Goal: Information Seeking & Learning: Understand process/instructions

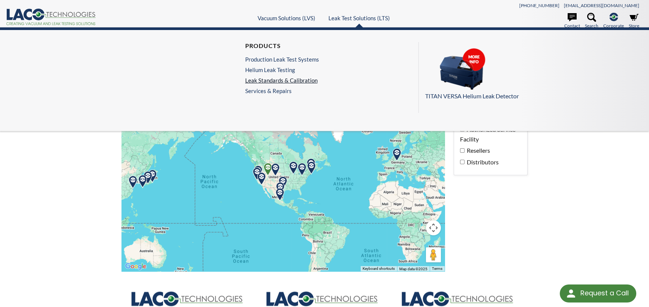
click at [279, 77] on link "Leak Standards & Calibration" at bounding box center [282, 80] width 74 height 7
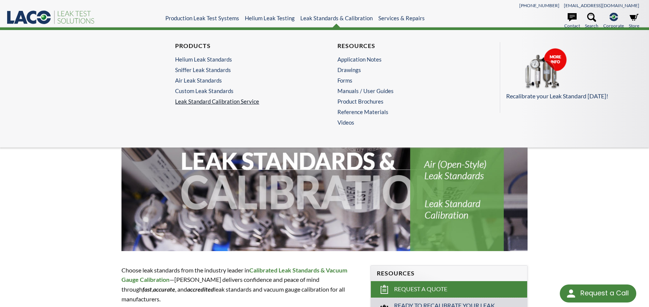
click at [236, 99] on link "Leak Standard Calibration Service" at bounding box center [243, 101] width 137 height 7
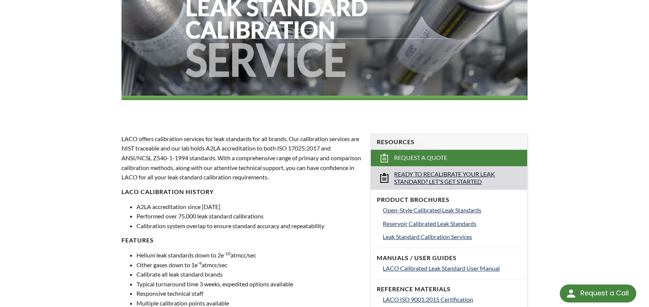
scroll to position [113, 0]
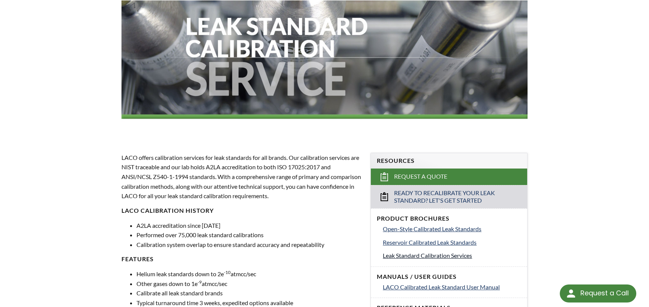
click at [452, 256] on span "Leak Standard Calibration Services" at bounding box center [427, 255] width 89 height 7
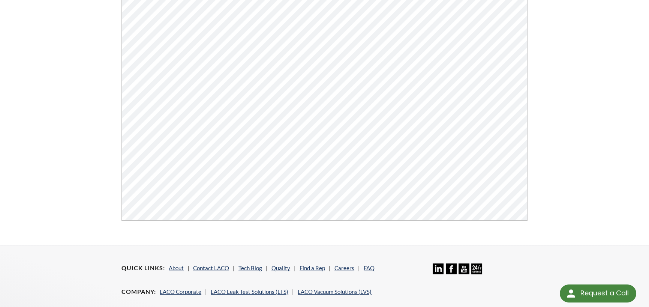
scroll to position [173, 0]
click at [305, 271] on link "Find a Rep" at bounding box center [313, 269] width 26 height 7
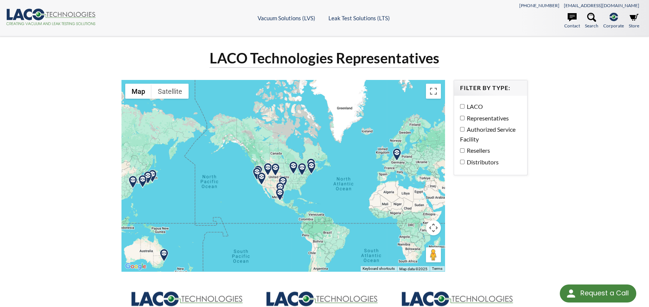
click at [262, 177] on img at bounding box center [261, 178] width 13 height 13
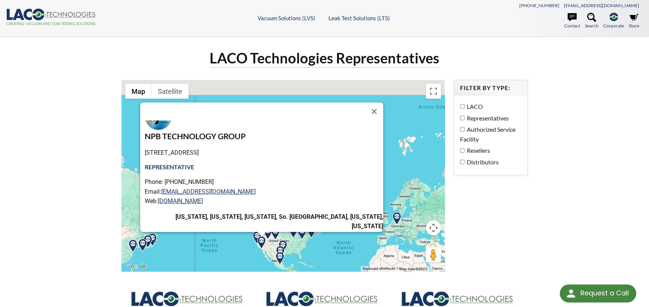
scroll to position [38, 0]
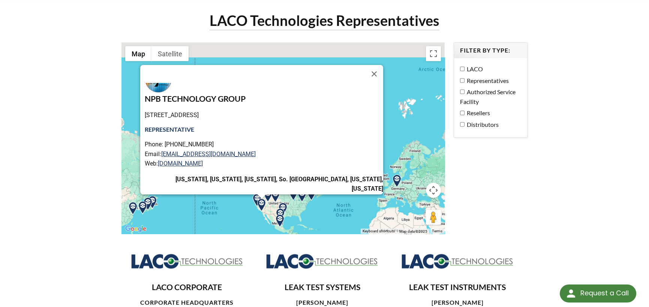
click at [256, 200] on img at bounding box center [261, 204] width 13 height 13
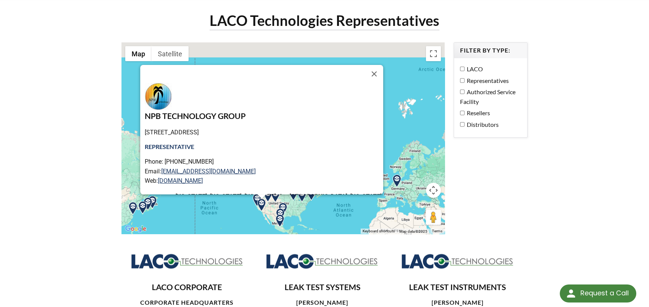
click at [263, 204] on img at bounding box center [261, 204] width 13 height 13
click at [260, 206] on img at bounding box center [261, 204] width 13 height 13
click at [256, 195] on img at bounding box center [257, 200] width 13 height 13
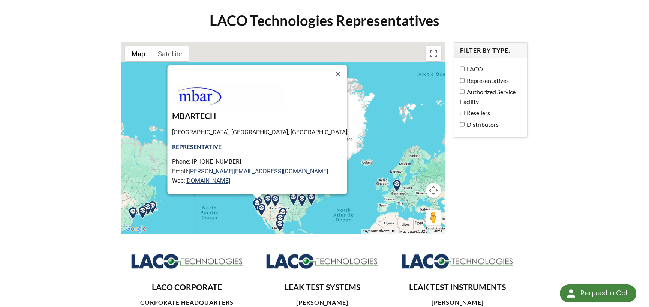
click at [281, 226] on img at bounding box center [279, 225] width 13 height 13
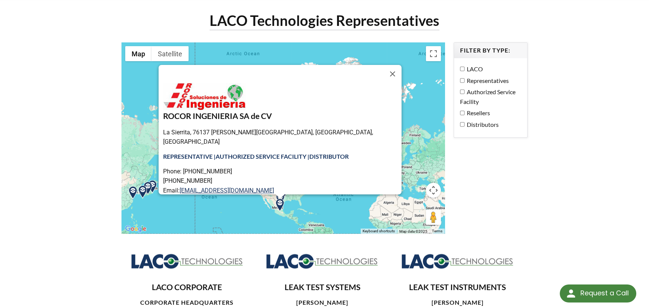
click at [271, 208] on div "ROCOR INGENIERIA SA de CV La Sierrita, 76137 Santiago de Querétaro, Qro., Mexic…" at bounding box center [283, 137] width 323 height 191
click at [311, 212] on div "ROCOR INGENIERIA SA de CV La Sierrita, 76137 Santiago de Querétaro, Qro., Mexic…" at bounding box center [283, 137] width 323 height 191
click at [276, 198] on div at bounding box center [279, 196] width 9 height 5
click at [276, 195] on div at bounding box center [279, 196] width 9 height 5
click at [384, 73] on button "Close" at bounding box center [393, 74] width 18 height 18
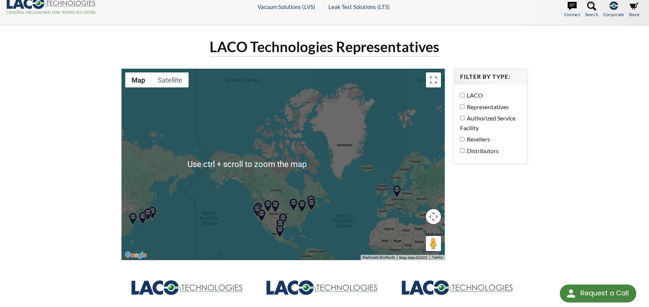
scroll to position [0, 0]
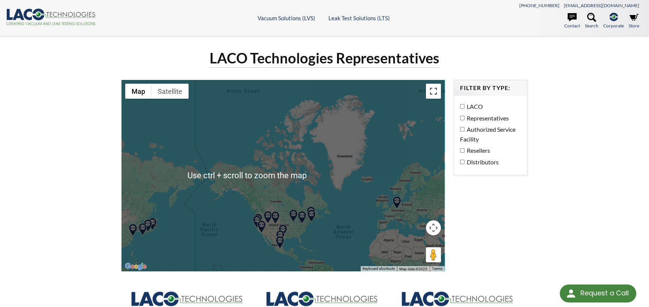
click at [432, 87] on button "Toggle fullscreen view" at bounding box center [433, 91] width 15 height 15
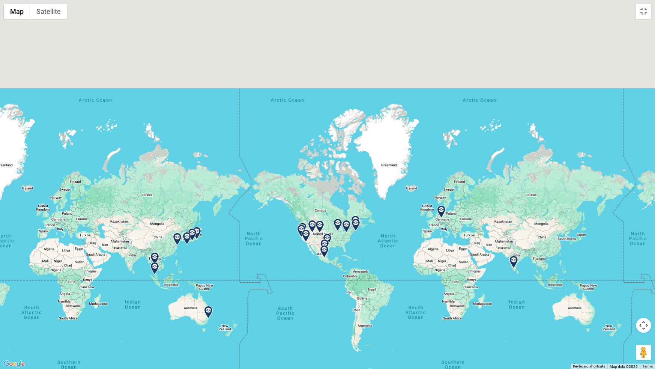
click at [302, 229] on img at bounding box center [305, 235] width 13 height 13
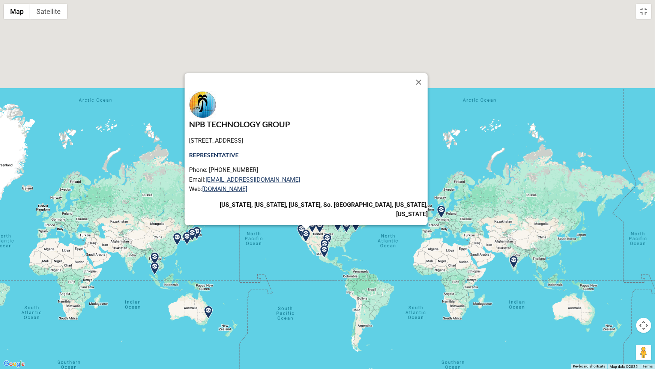
click at [311, 227] on img at bounding box center [312, 226] width 13 height 13
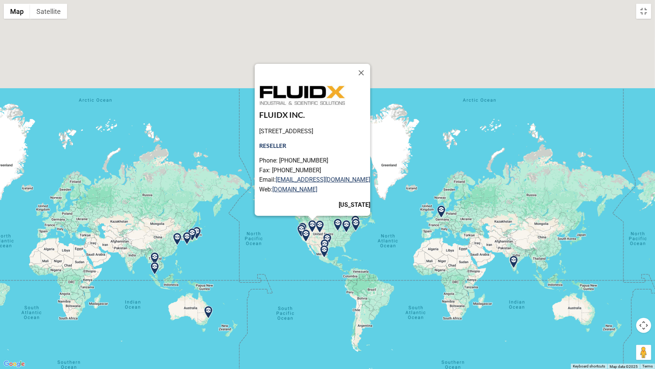
click at [317, 226] on img at bounding box center [319, 226] width 13 height 13
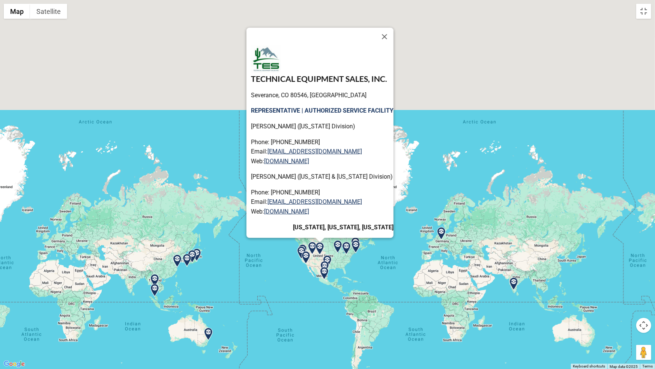
click at [309, 246] on img at bounding box center [302, 250] width 13 height 13
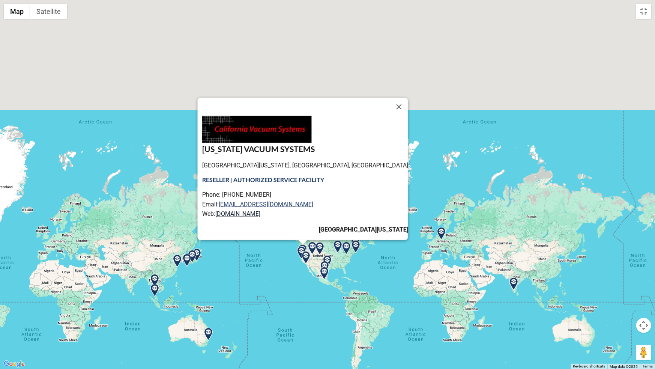
click at [260, 210] on link "www.calvacuum.com" at bounding box center [237, 213] width 45 height 7
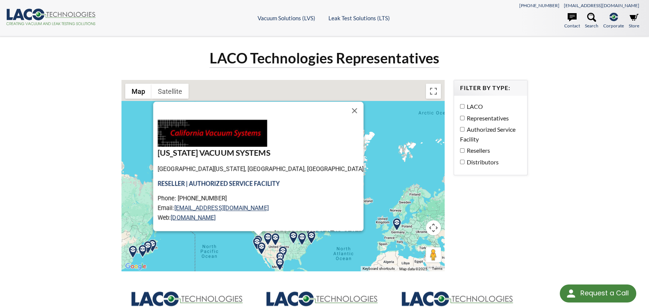
click at [260, 251] on img at bounding box center [261, 248] width 13 height 13
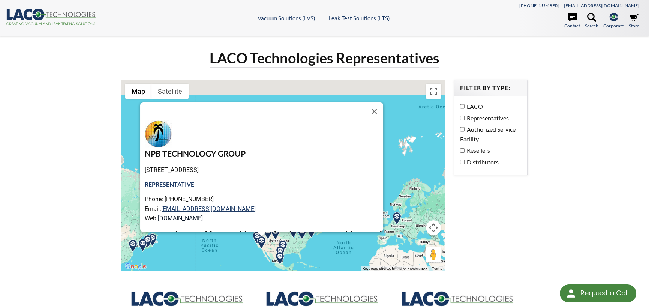
click at [203, 220] on link "www.npbtech.com" at bounding box center [180, 218] width 45 height 7
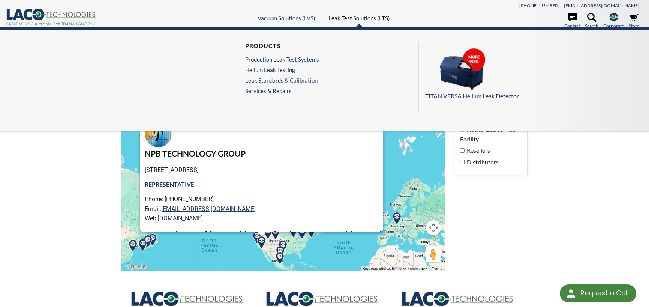
click at [358, 16] on link "Leak Test Solutions (LTS)" at bounding box center [360, 18] width 62 height 7
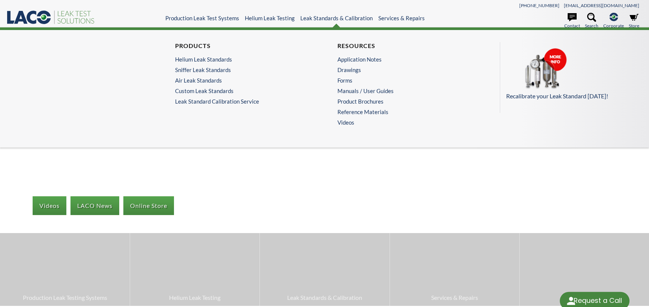
select select "Language Translate Widget"
click at [568, 96] on p "Recalibrate your Leak Standard [DATE]!" at bounding box center [571, 96] width 130 height 10
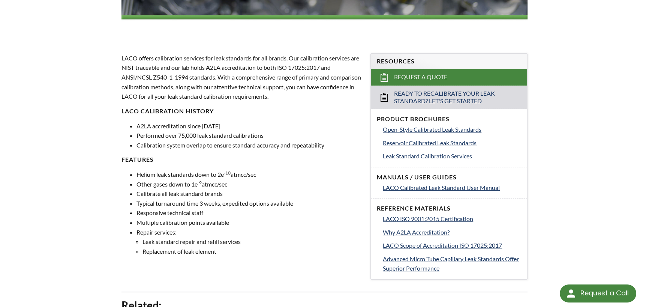
scroll to position [225, 0]
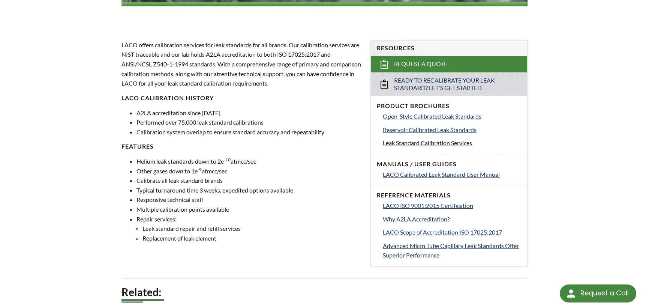
click at [458, 144] on span "Leak Standard Calibration Services" at bounding box center [427, 142] width 89 height 7
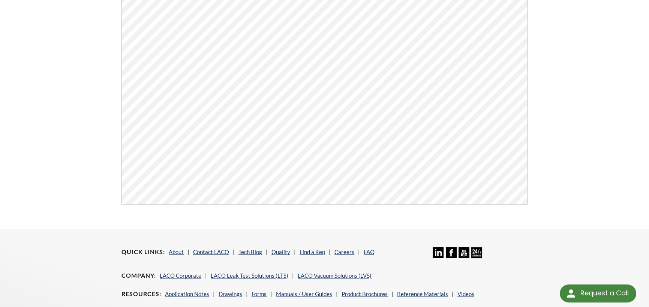
scroll to position [225, 0]
